Goal: Check status: Check status

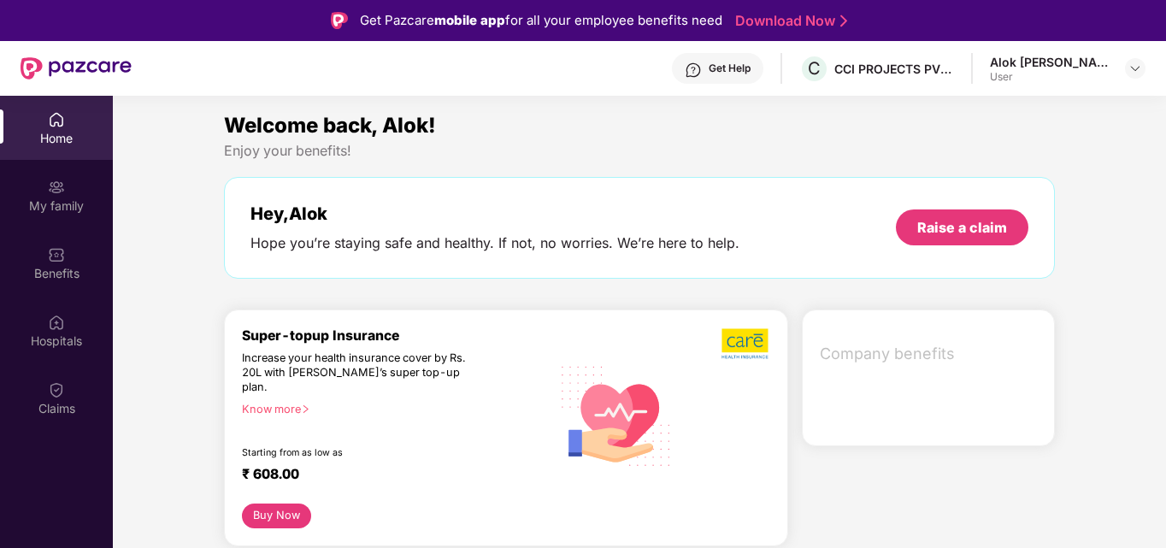
click at [1123, 72] on div "Alok [PERSON_NAME] User" at bounding box center [1068, 69] width 156 height 30
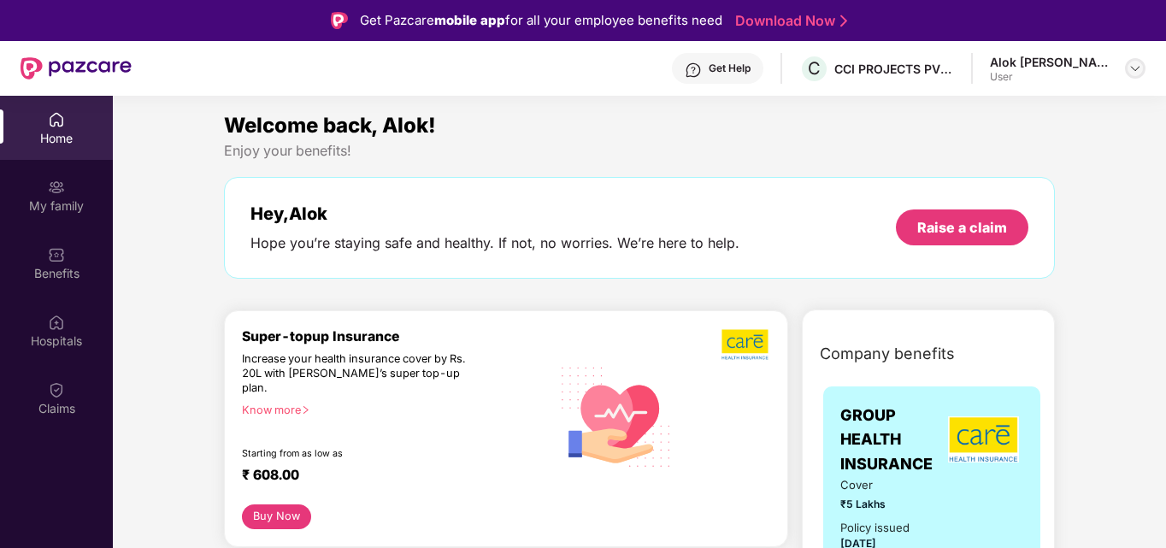
click at [1134, 68] on img at bounding box center [1135, 69] width 14 height 14
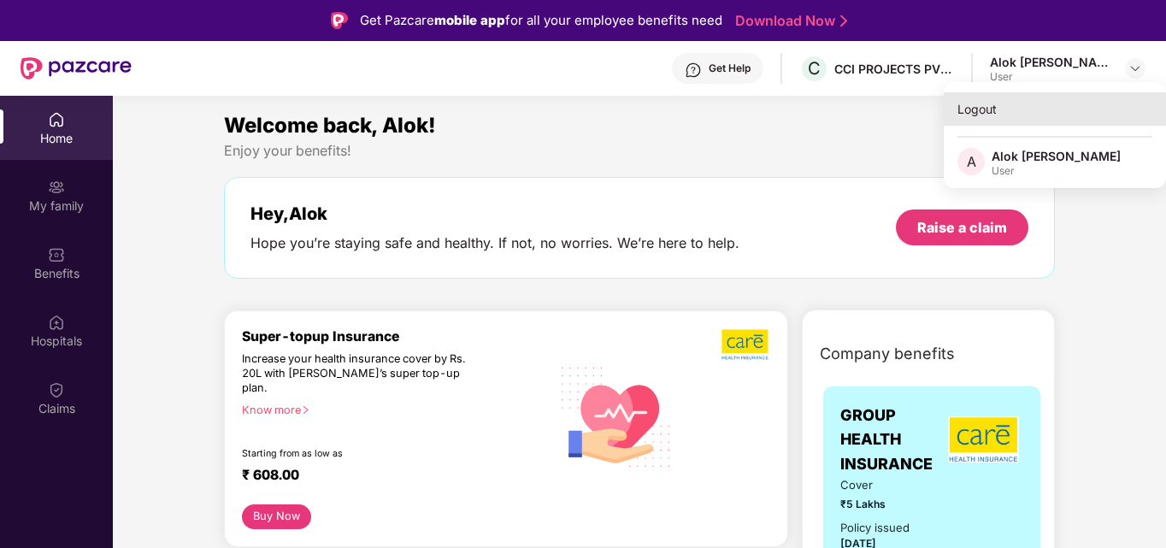
click at [984, 109] on div "Logout" at bounding box center [1055, 108] width 222 height 33
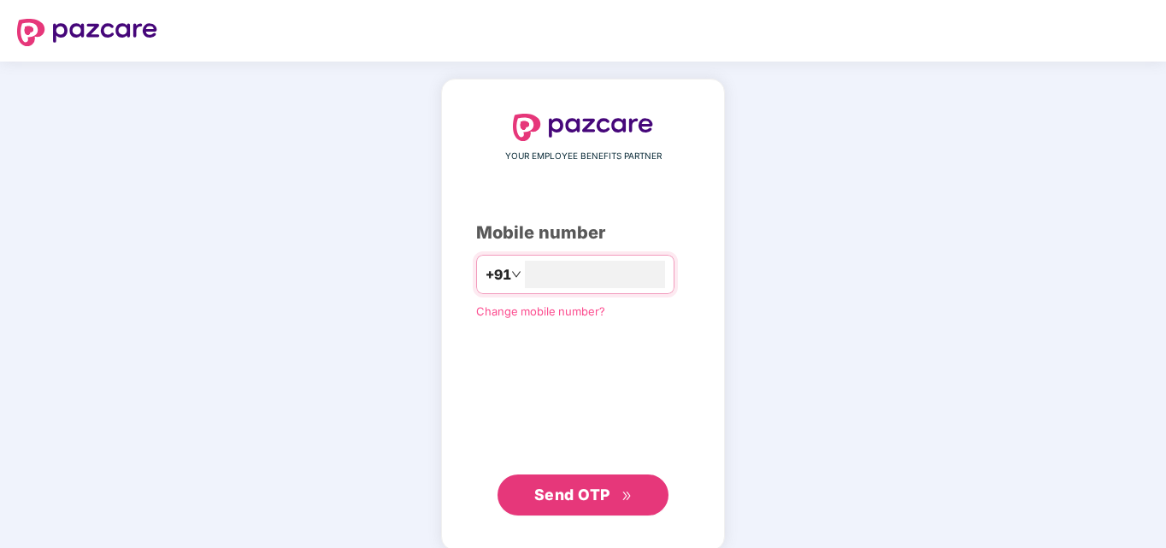
type input "**********"
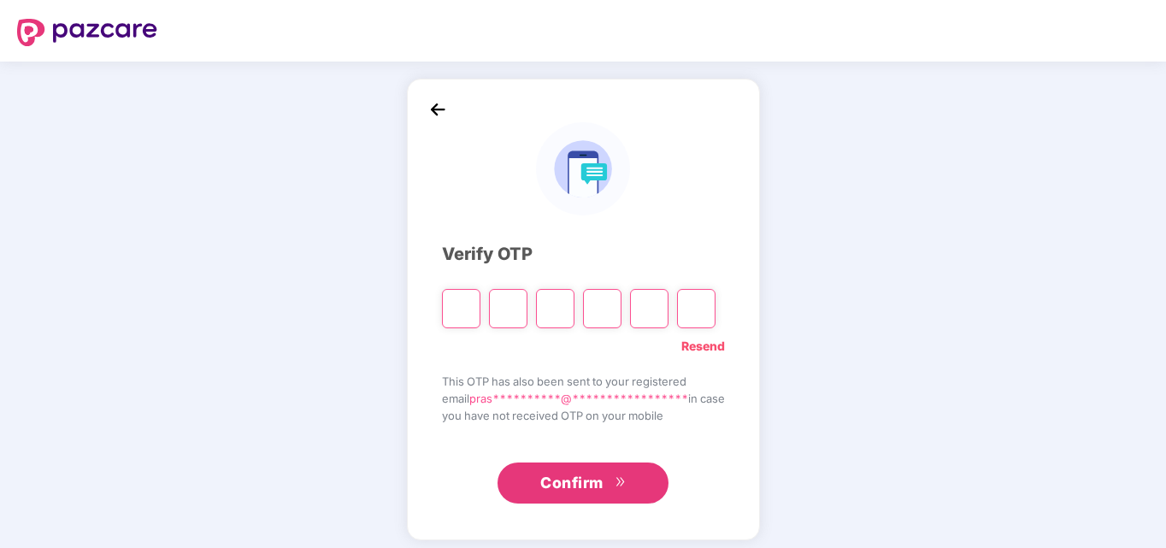
type input "*"
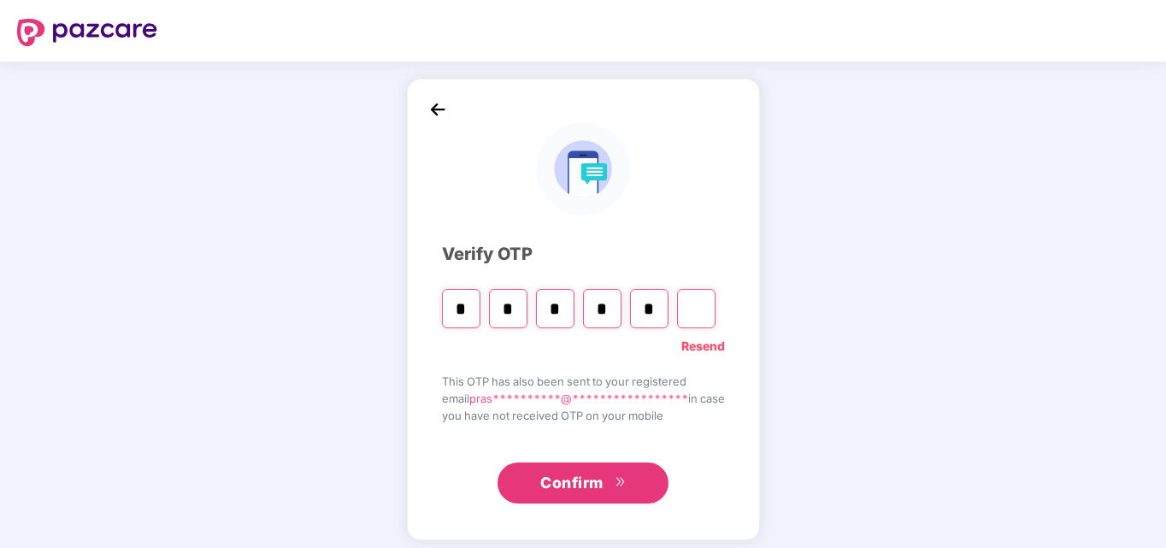
type input "*"
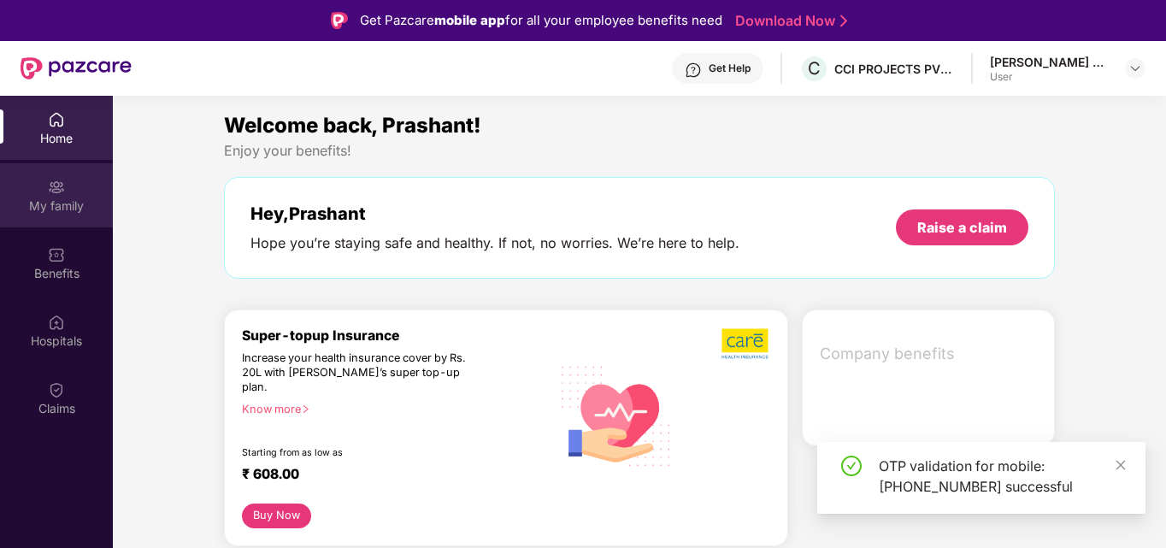
click at [74, 197] on div "My family" at bounding box center [56, 205] width 113 height 17
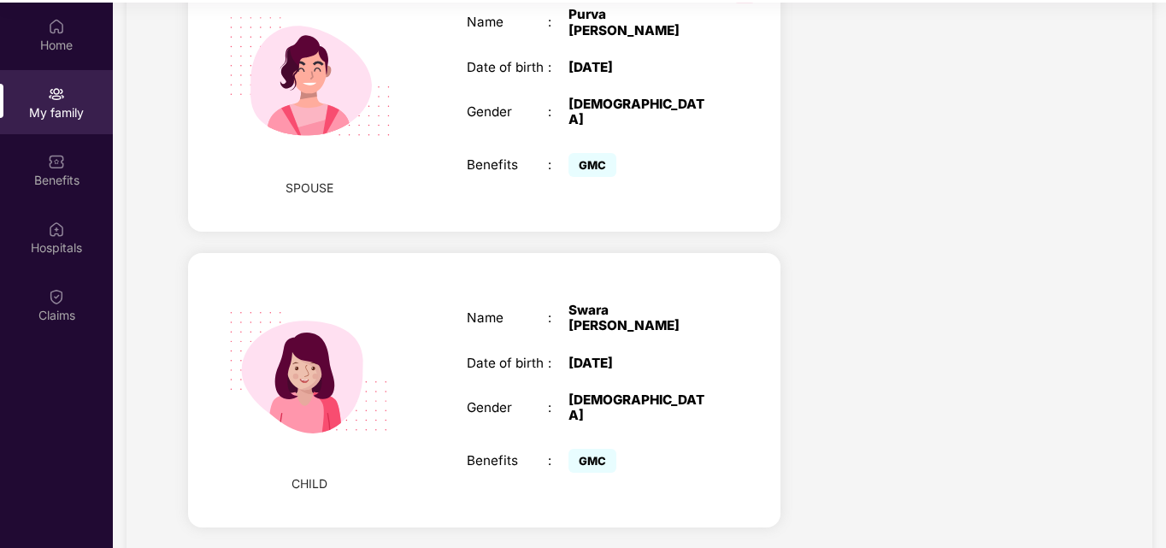
scroll to position [96, 0]
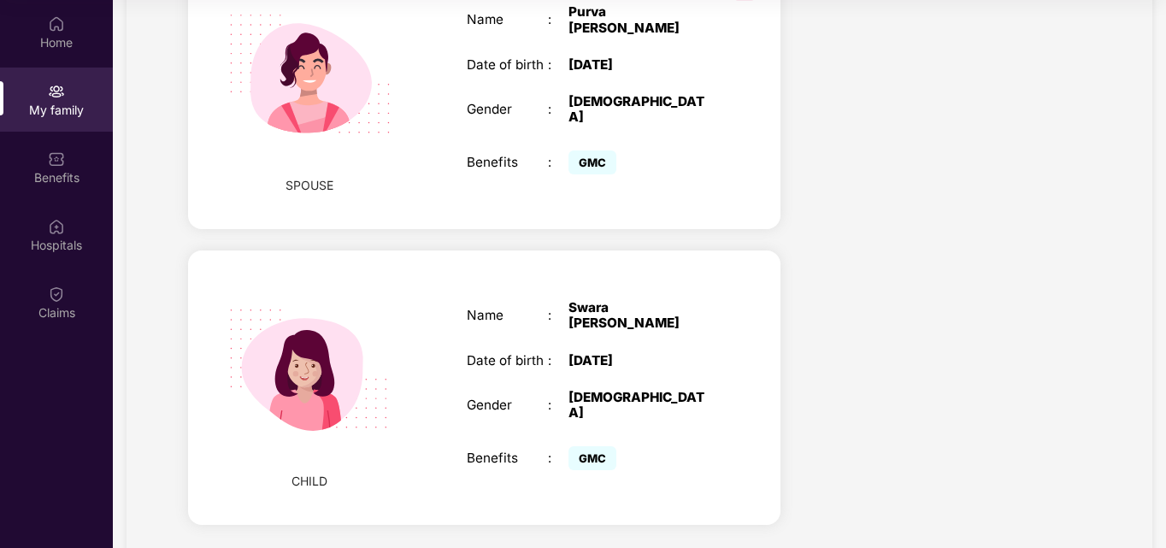
click at [592, 300] on div "Swara [PERSON_NAME]" at bounding box center [639, 315] width 143 height 31
click at [484, 336] on div "Name : [PERSON_NAME] Date of birth : [DEMOGRAPHIC_DATA] Gender : [DEMOGRAPHIC_D…" at bounding box center [590, 387] width 280 height 217
click at [341, 321] on img at bounding box center [310, 370] width 204 height 204
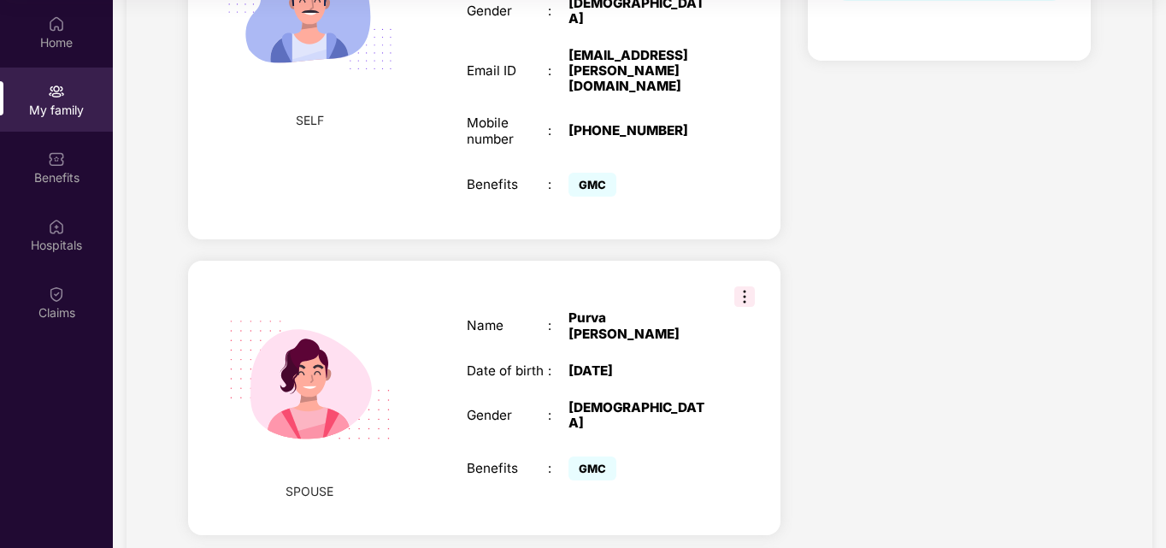
scroll to position [305, 0]
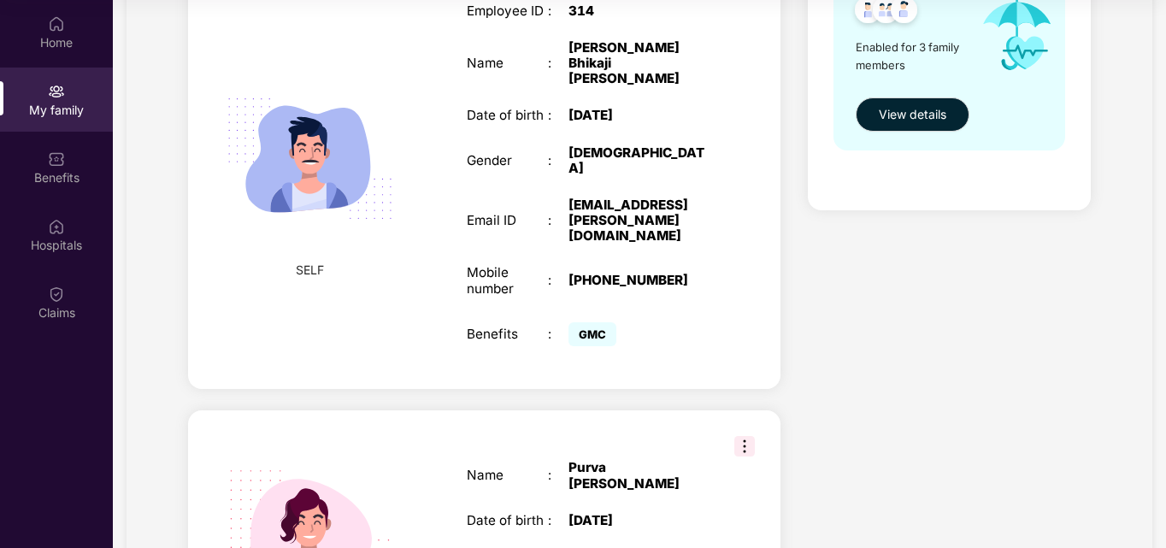
click at [746, 436] on img at bounding box center [744, 446] width 21 height 21
click at [842, 274] on div "Health Cover cover ₹5 Lakhs Policy issued [DATE] Policy Expiry [DATE] Enabled f…" at bounding box center [949, 402] width 310 height 1200
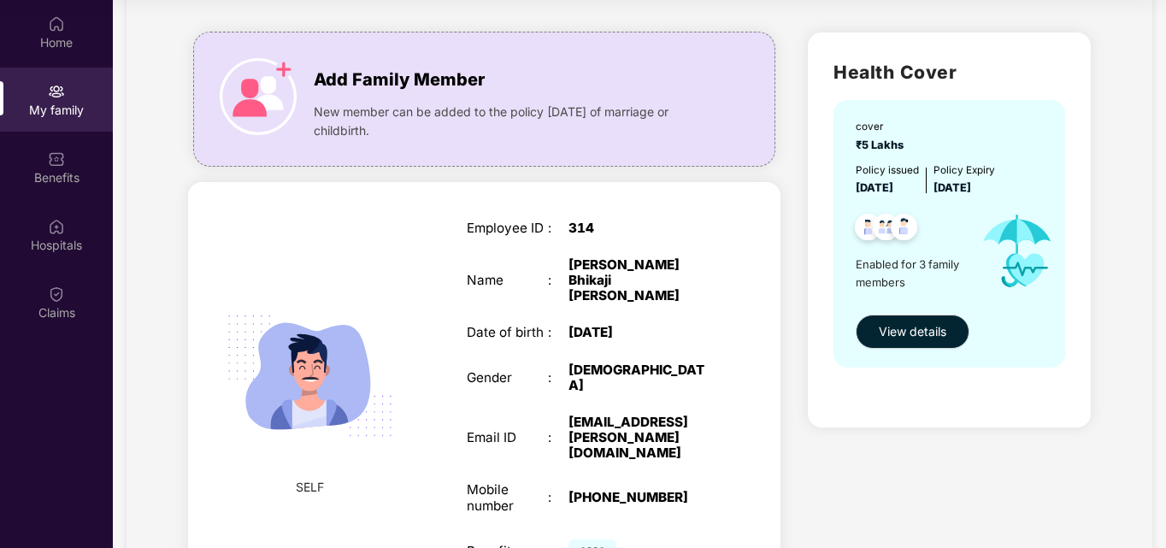
scroll to position [114, 0]
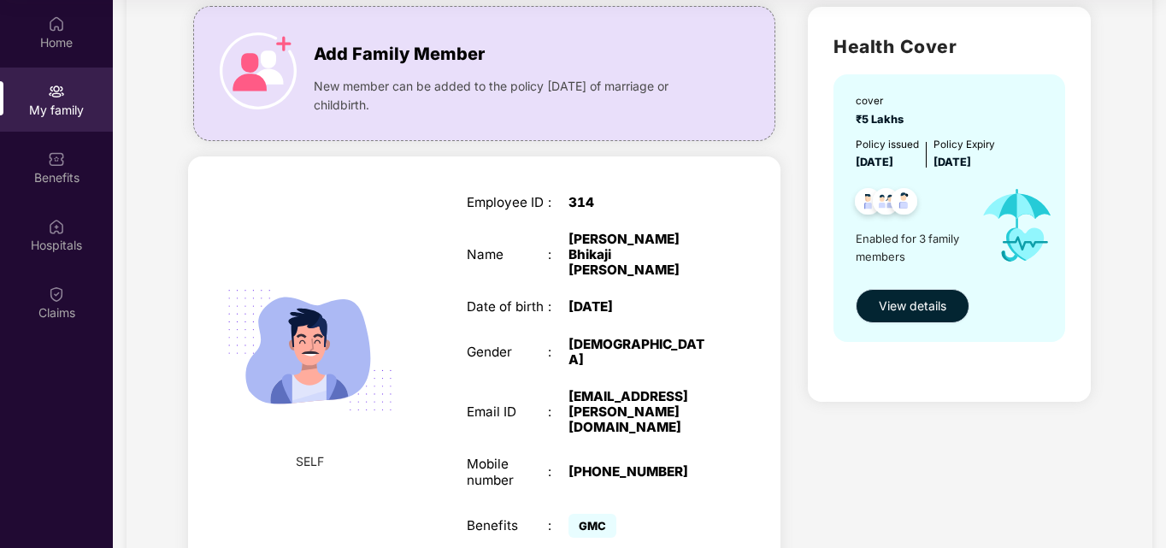
click at [926, 315] on button "View details" at bounding box center [913, 306] width 114 height 34
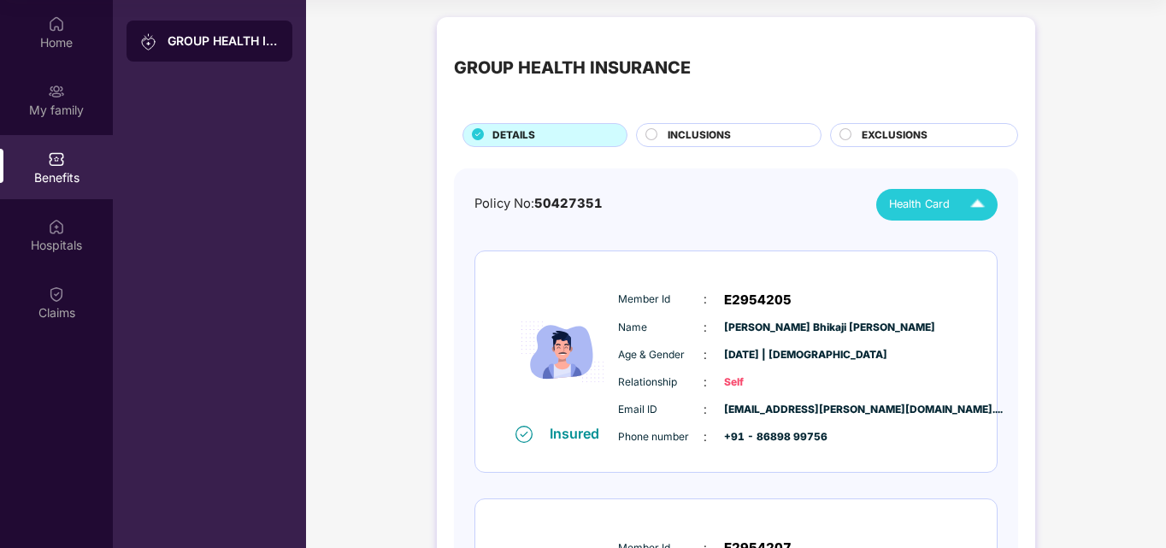
click at [952, 210] on div "Health Card" at bounding box center [940, 205] width 103 height 30
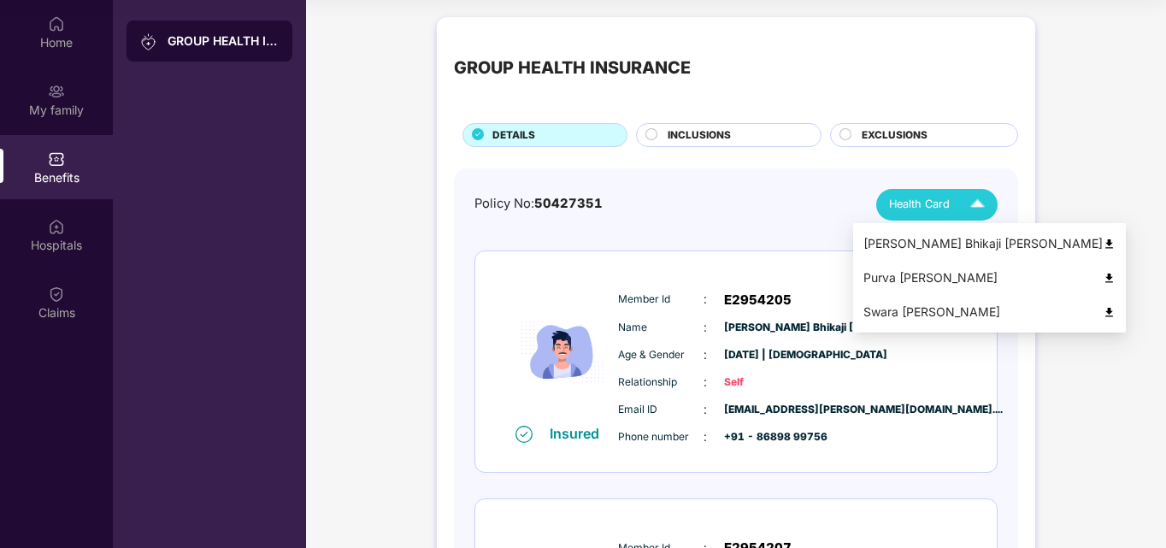
click at [895, 316] on div "Swara [PERSON_NAME]" at bounding box center [989, 312] width 252 height 19
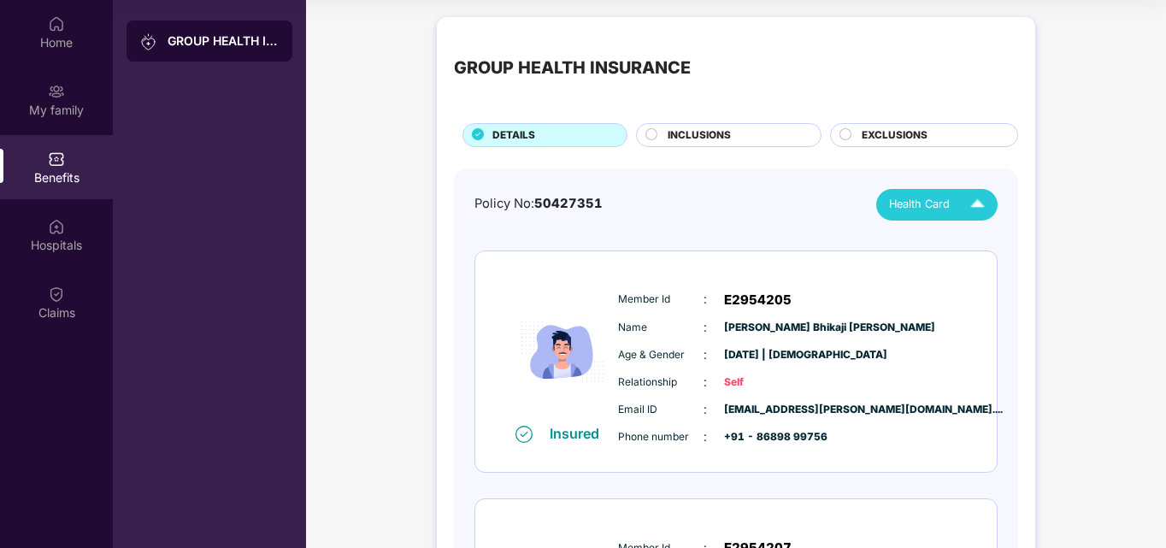
click at [940, 217] on div "Health Card" at bounding box center [940, 205] width 103 height 30
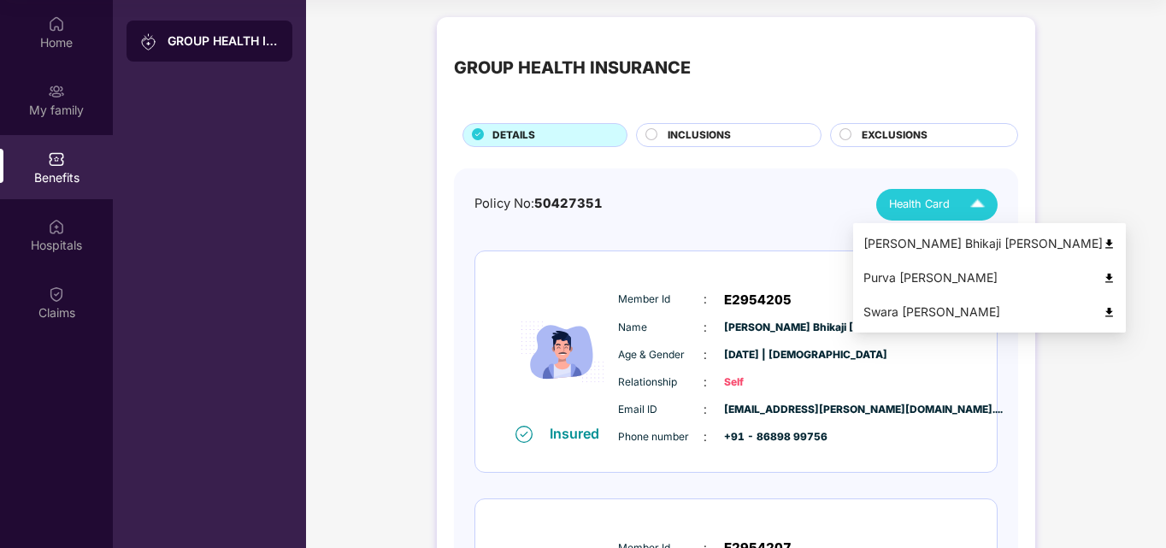
click at [898, 286] on div "Purva [PERSON_NAME]" at bounding box center [989, 277] width 252 height 19
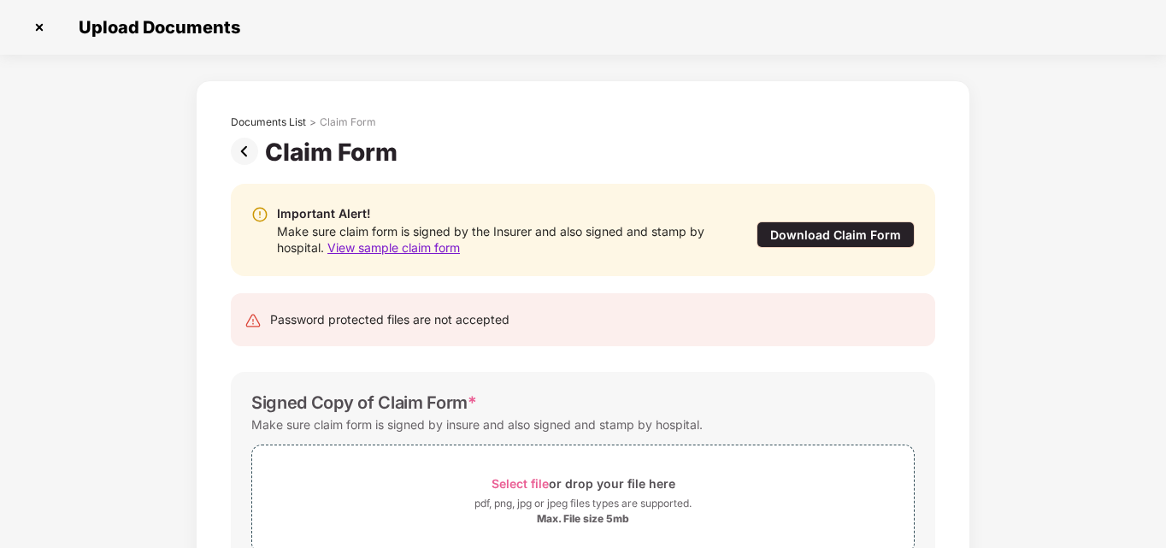
scroll to position [129, 0]
